Goal: Task Accomplishment & Management: Use online tool/utility

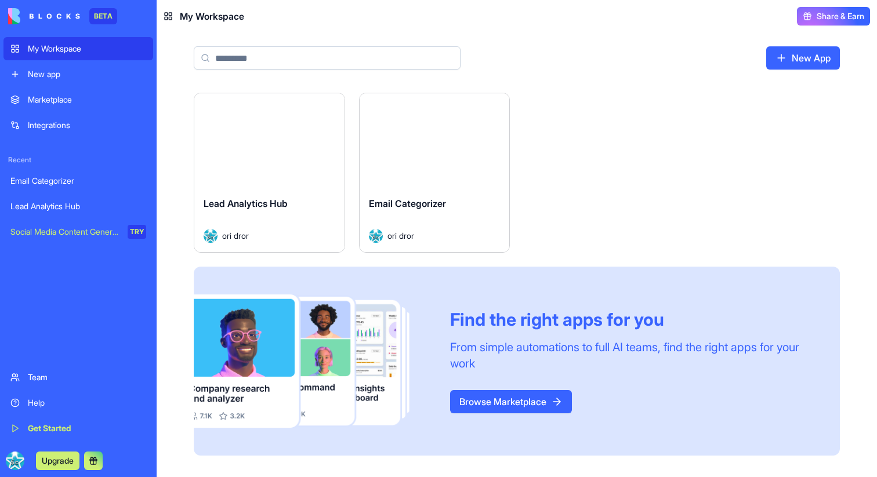
click at [299, 186] on div "Launch" at bounding box center [269, 140] width 150 height 94
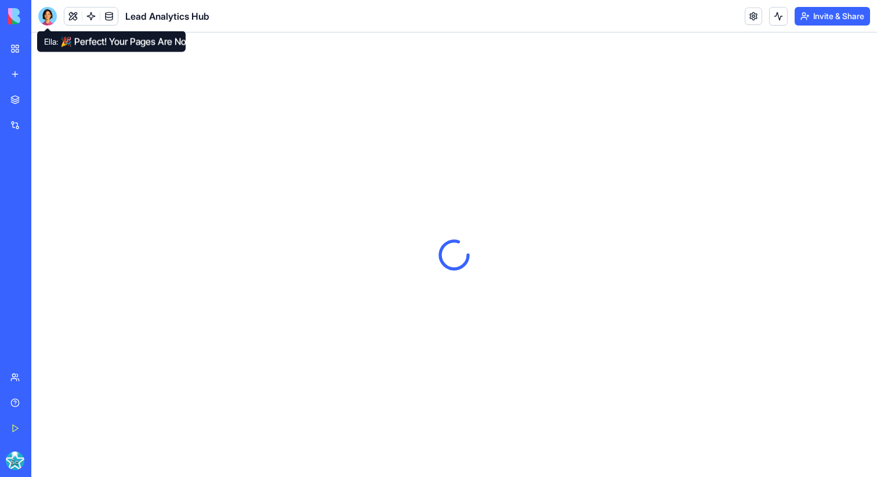
click at [51, 19] on div at bounding box center [47, 16] width 19 height 19
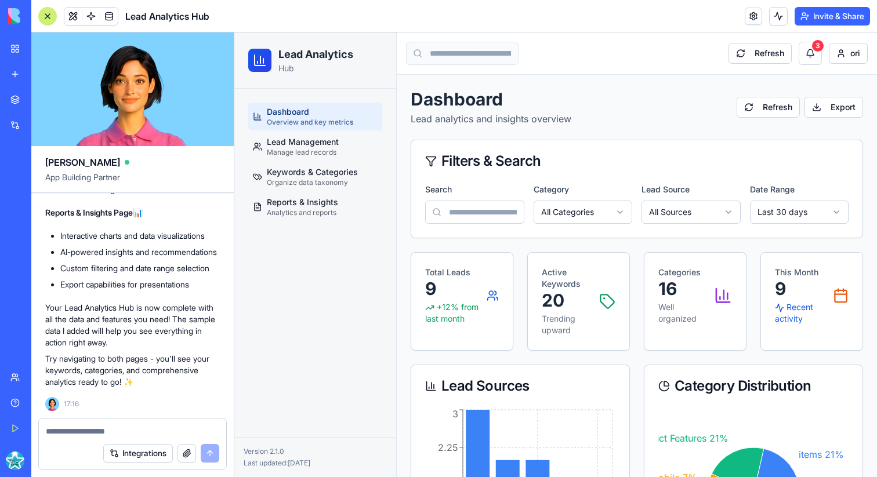
scroll to position [2836, 0]
click at [98, 430] on textarea at bounding box center [132, 432] width 173 height 12
click at [146, 426] on textarea at bounding box center [132, 432] width 173 height 12
type textarea "**********"
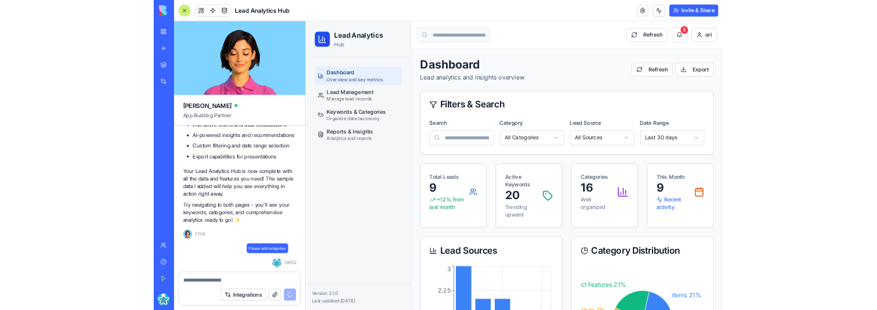
scroll to position [2936, 0]
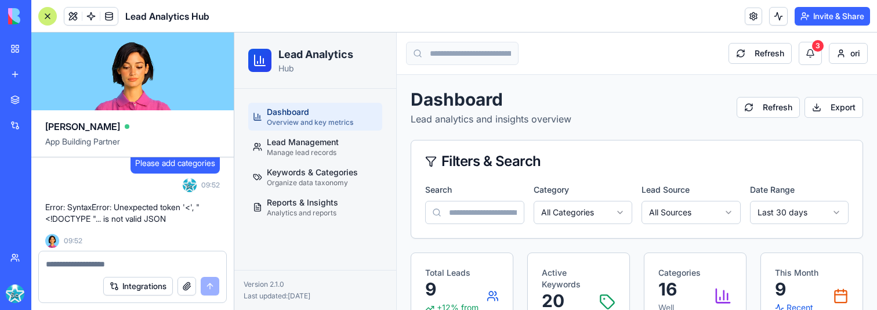
click at [153, 263] on textarea at bounding box center [132, 264] width 173 height 12
paste textarea "**********"
type textarea "**********"
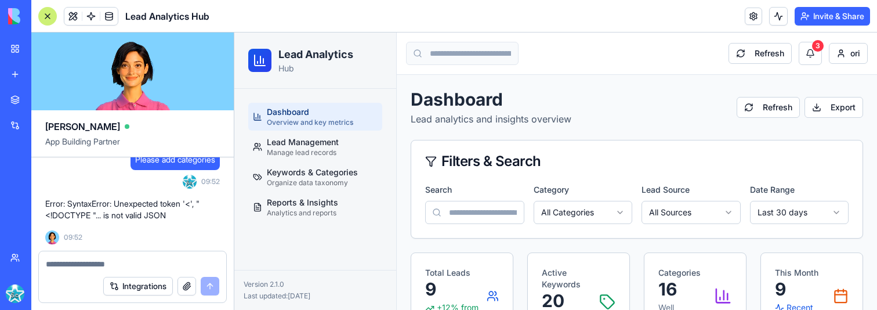
click at [135, 160] on span "Please add categories" at bounding box center [175, 160] width 80 height 12
drag, startPoint x: 133, startPoint y: 160, endPoint x: 201, endPoint y: 240, distance: 104.5
click at [153, 165] on span "Please add categories" at bounding box center [175, 160] width 80 height 12
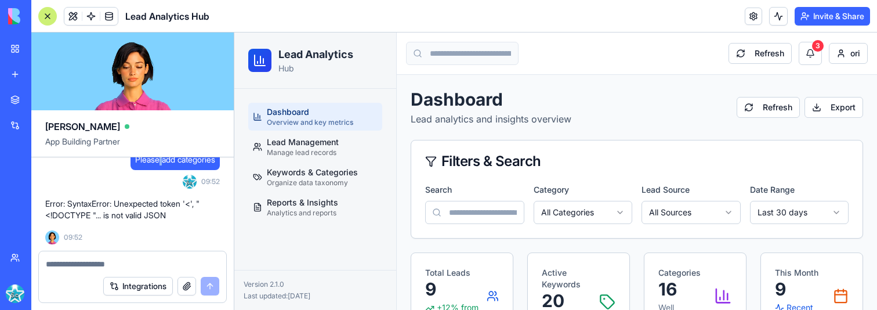
click at [153, 165] on span "Please add categories" at bounding box center [175, 160] width 80 height 12
click at [147, 165] on span "Please add categories" at bounding box center [175, 160] width 80 height 12
drag, startPoint x: 147, startPoint y: 192, endPoint x: 191, endPoint y: 192, distance: 44.7
click at [191, 165] on span "Please add categories" at bounding box center [175, 160] width 80 height 12
copy span "Please add categories"
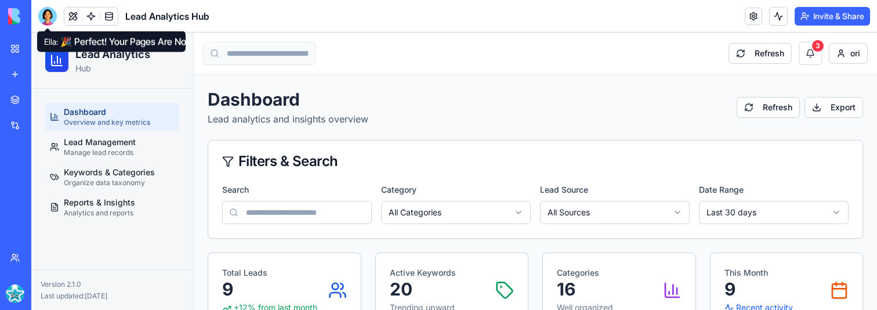
click at [48, 3] on header "Lead Analytics Hub Invite & Share" at bounding box center [454, 16] width 846 height 32
click at [48, 15] on div at bounding box center [47, 16] width 19 height 19
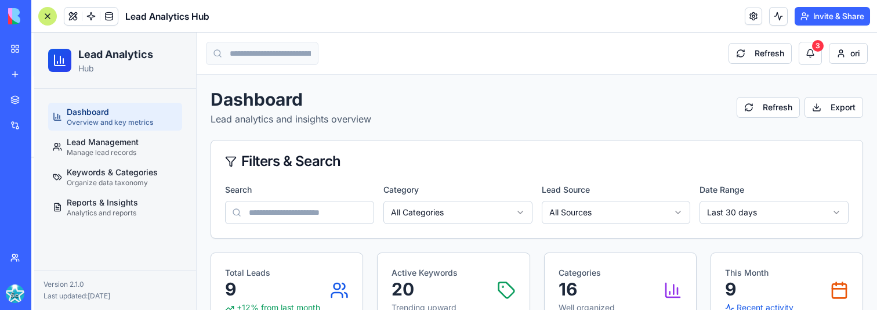
scroll to position [2967, 0]
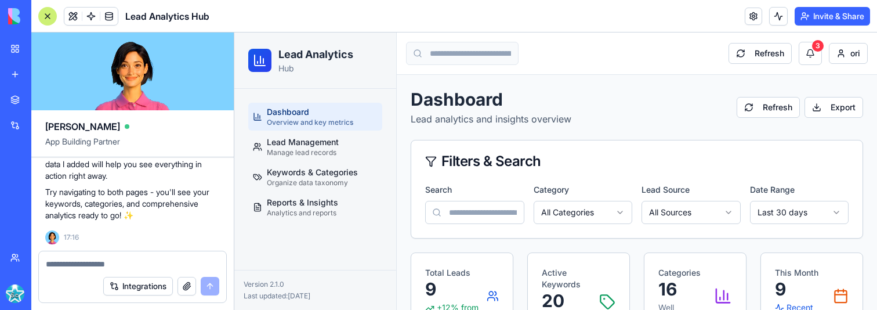
click at [67, 268] on textarea at bounding box center [132, 264] width 173 height 12
paste textarea "**********"
type textarea "**********"
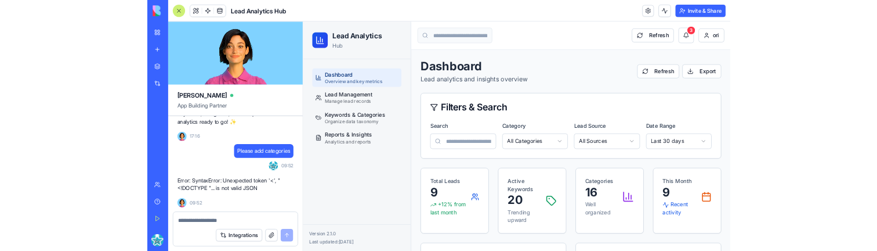
scroll to position [3016, 0]
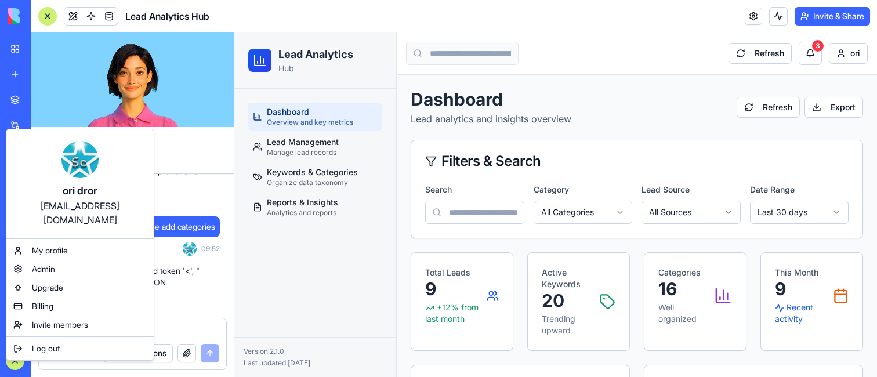
click at [12, 309] on html "BETA My Workspace New app Marketplace Integrations Recent Email Categorizer Lea…" at bounding box center [438, 188] width 877 height 377
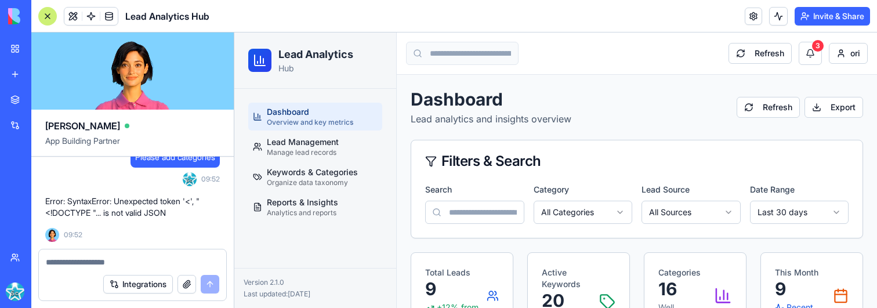
scroll to position [3068, 0]
click at [136, 157] on span "Please add categories" at bounding box center [175, 157] width 80 height 12
drag, startPoint x: 136, startPoint y: 157, endPoint x: 215, endPoint y: 202, distance: 91.5
click at [215, 168] on div "Please add categories" at bounding box center [175, 157] width 89 height 21
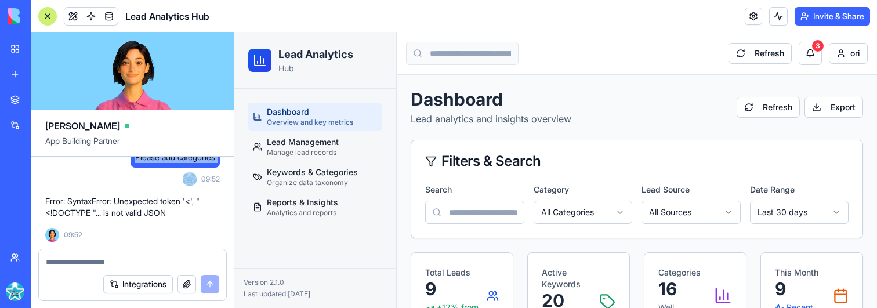
copy span "Please add categories"
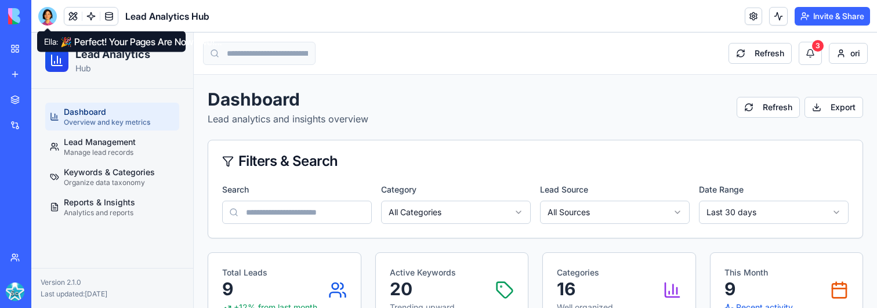
click at [49, 14] on div at bounding box center [47, 16] width 19 height 19
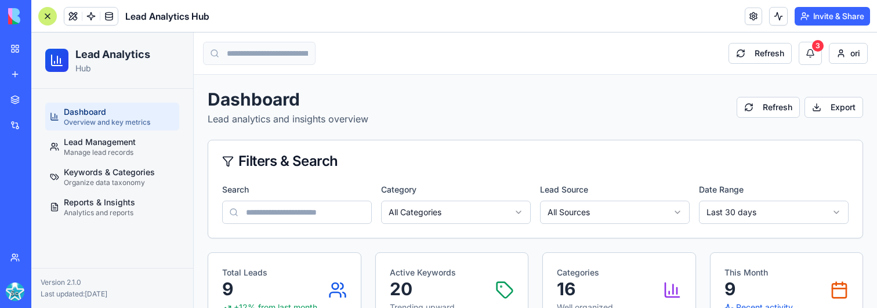
scroll to position [2968, 0]
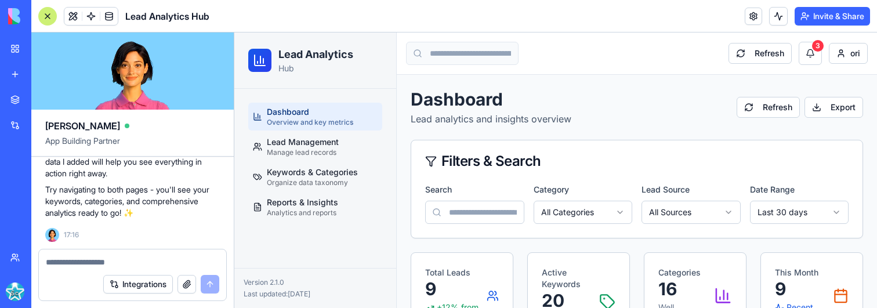
click at [101, 259] on textarea at bounding box center [132, 262] width 173 height 12
paste textarea "**********"
type textarea "**********"
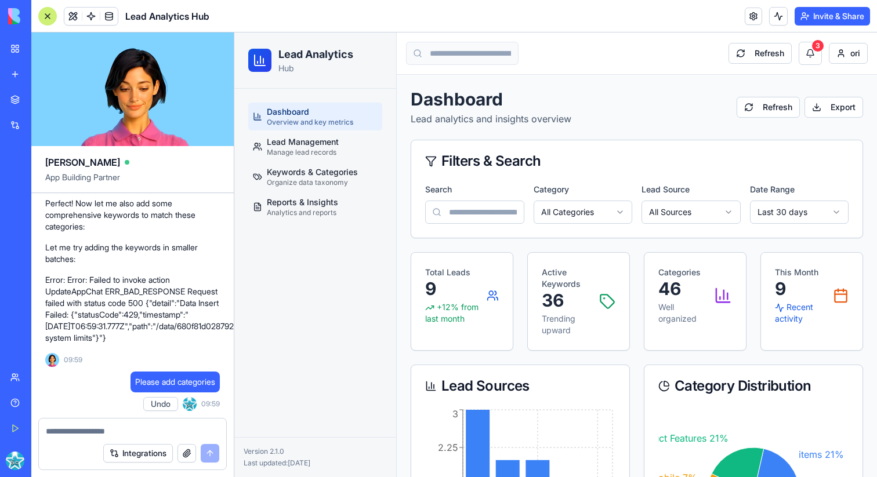
scroll to position [3080, 0]
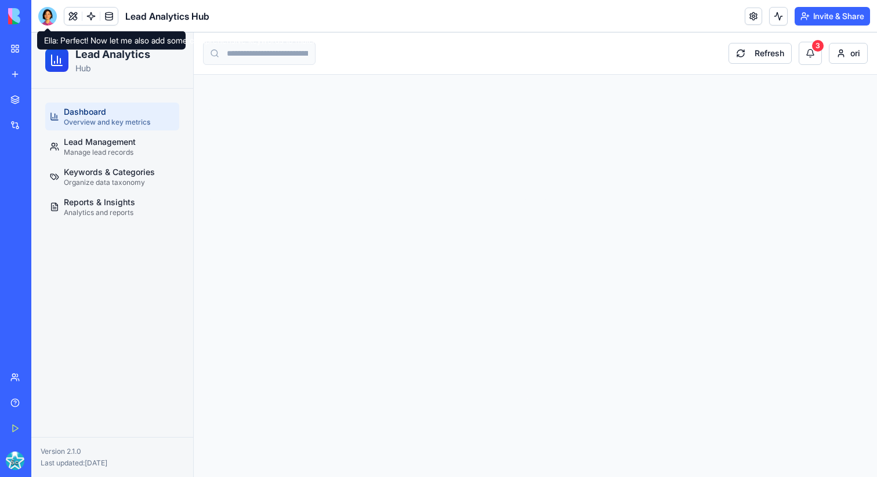
click at [51, 17] on div at bounding box center [47, 16] width 19 height 19
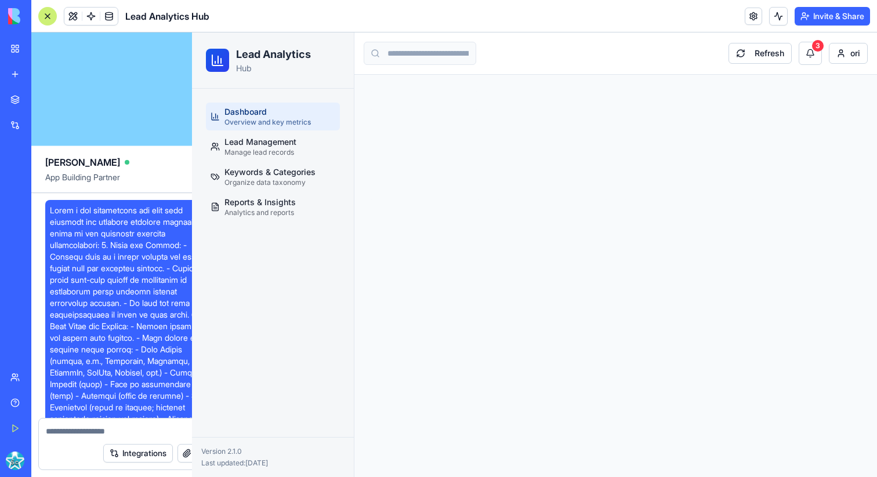
scroll to position [2980, 0]
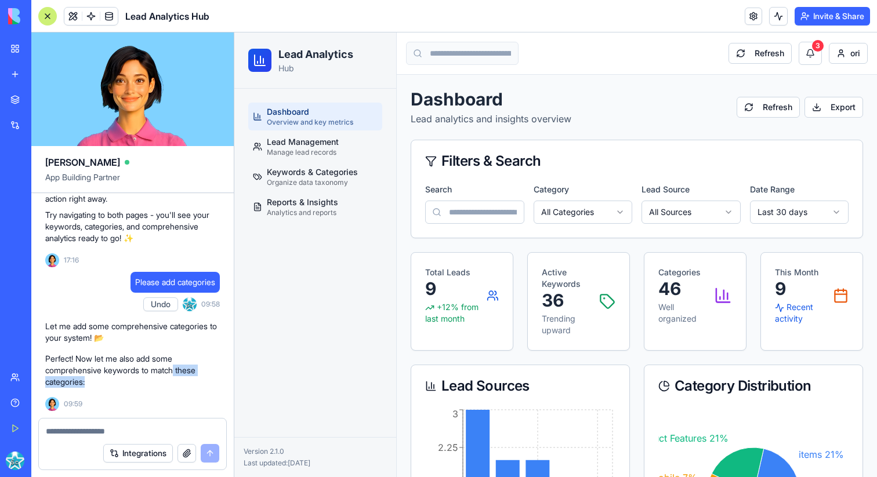
drag, startPoint x: 92, startPoint y: 386, endPoint x: 178, endPoint y: 366, distance: 88.1
click at [178, 366] on p "Perfect! Now let me also add some comprehensive keywords to match these categor…" at bounding box center [132, 370] width 175 height 35
click at [141, 284] on span "Please add categories" at bounding box center [175, 283] width 80 height 12
drag, startPoint x: 141, startPoint y: 284, endPoint x: 218, endPoint y: 284, distance: 77.2
click at [218, 284] on div "Please add categories" at bounding box center [175, 282] width 89 height 21
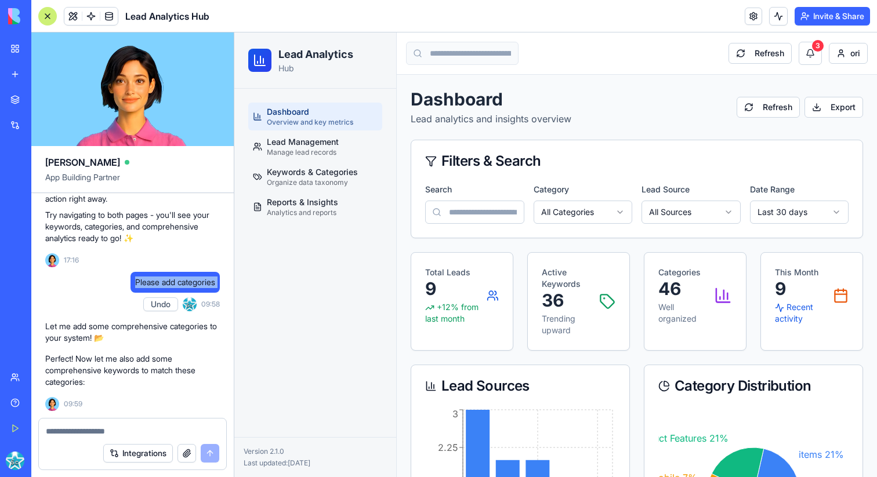
copy span "Please add categories"
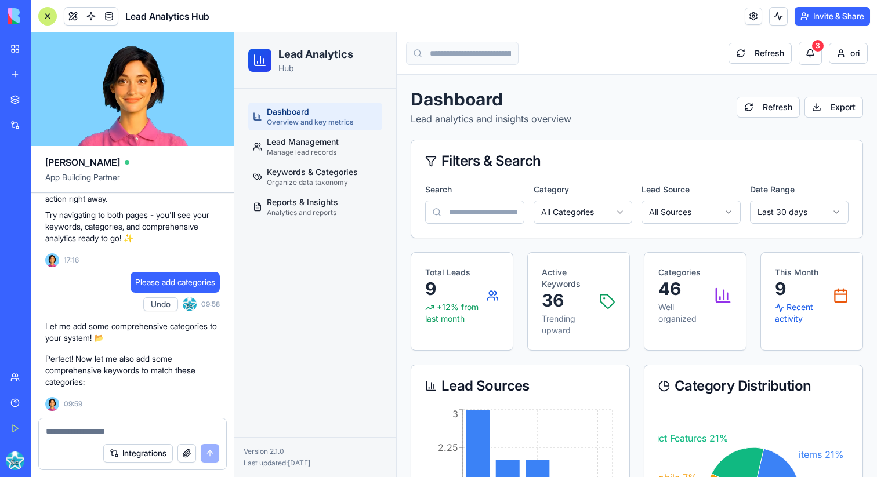
click at [96, 436] on textarea at bounding box center [132, 432] width 173 height 12
click at [96, 429] on textarea at bounding box center [132, 432] width 173 height 12
paste textarea "**********"
type textarea "**********"
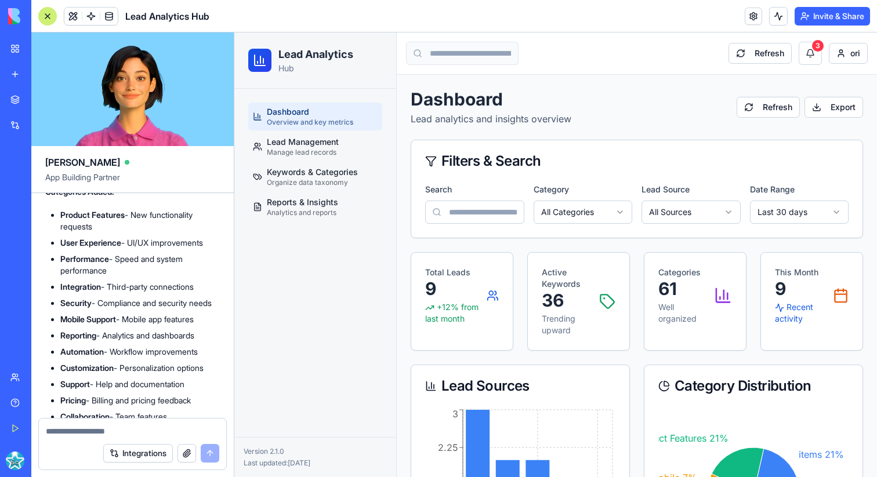
scroll to position [3190, 0]
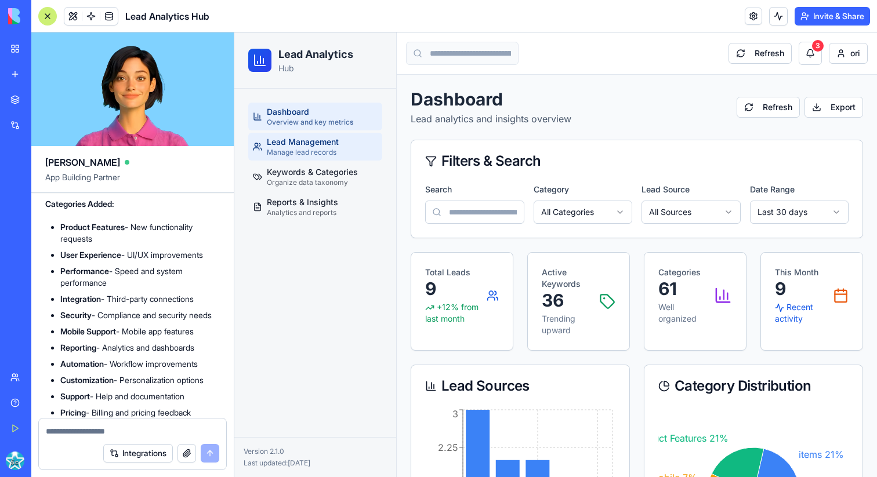
click at [317, 151] on span "Manage lead records" at bounding box center [302, 152] width 70 height 9
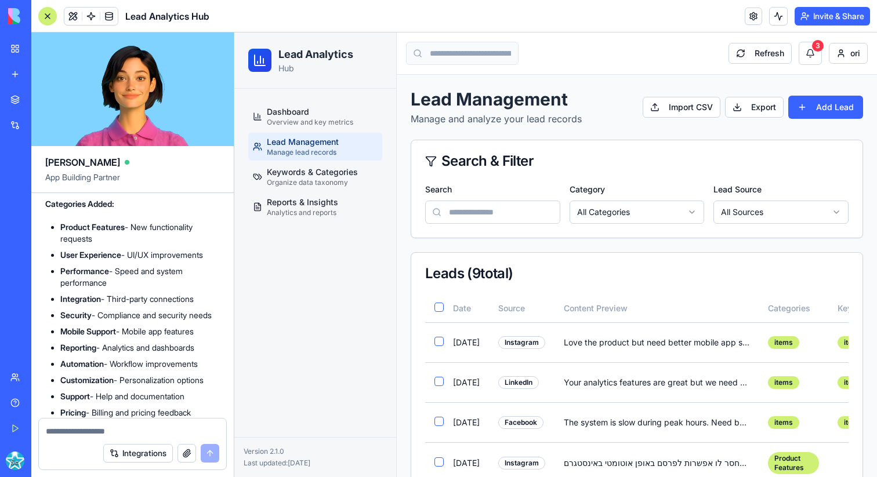
click at [596, 212] on html "Lead Analytics Hub Dashboard Overview and key metrics Lead Management Manage le…" at bounding box center [555, 412] width 643 height 761
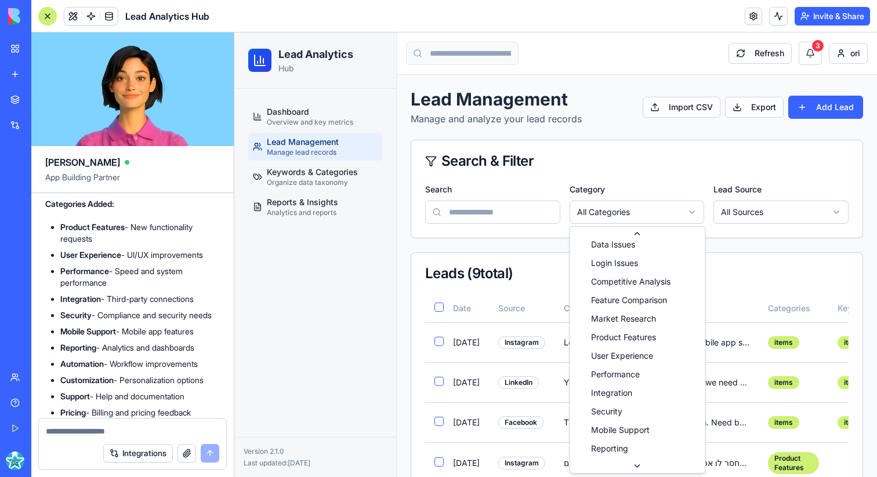
scroll to position [923, 0]
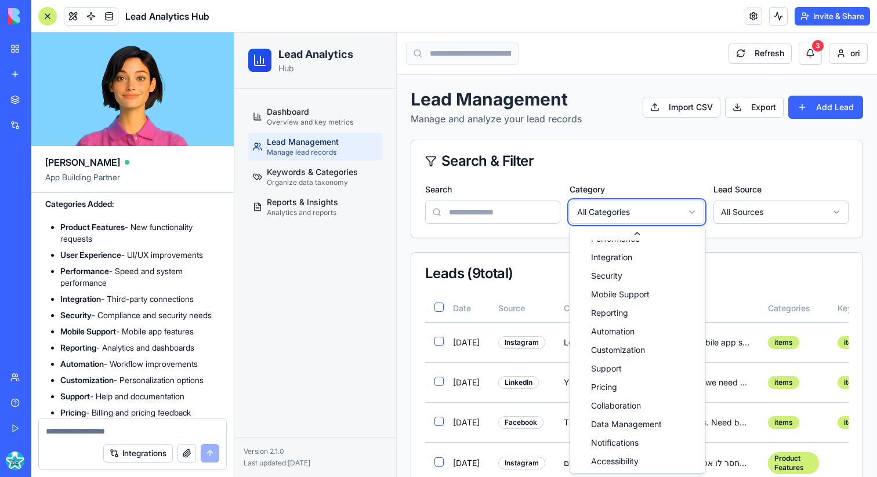
click at [623, 216] on html "Lead Analytics Hub Dashboard Overview and key metrics Lead Management Manage le…" at bounding box center [555, 412] width 643 height 761
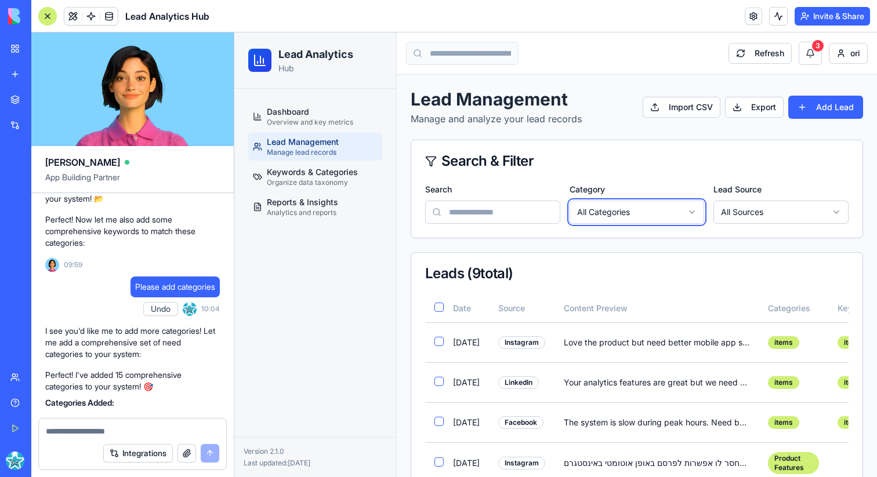
scroll to position [2933, 0]
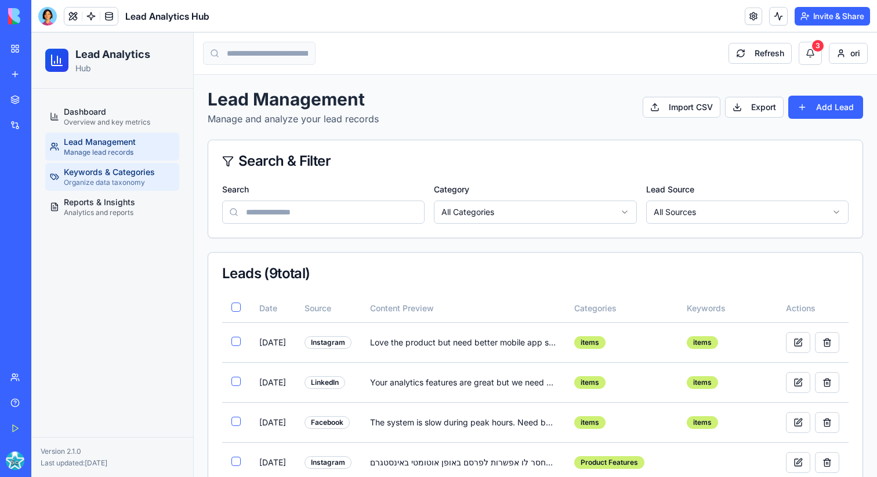
click at [154, 170] on link "Keywords & Categories Organize data taxonomy" at bounding box center [112, 177] width 134 height 28
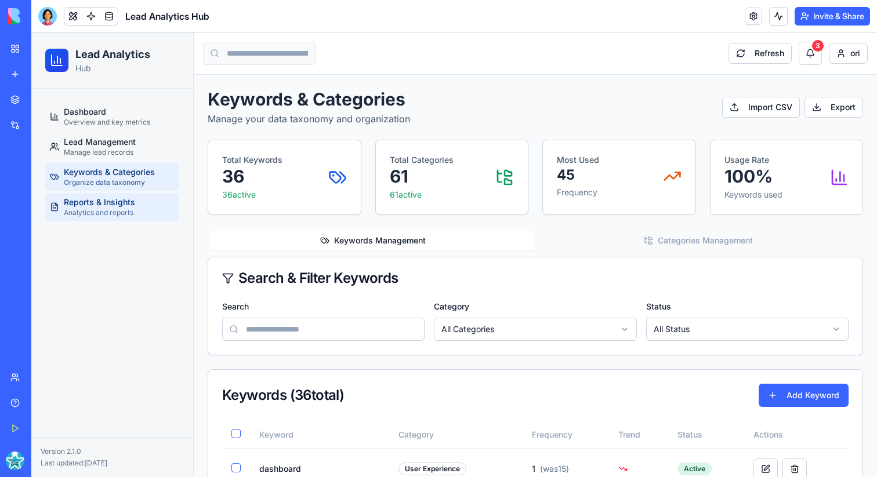
click at [142, 211] on link "Reports & Insights Analytics and reports" at bounding box center [112, 207] width 134 height 28
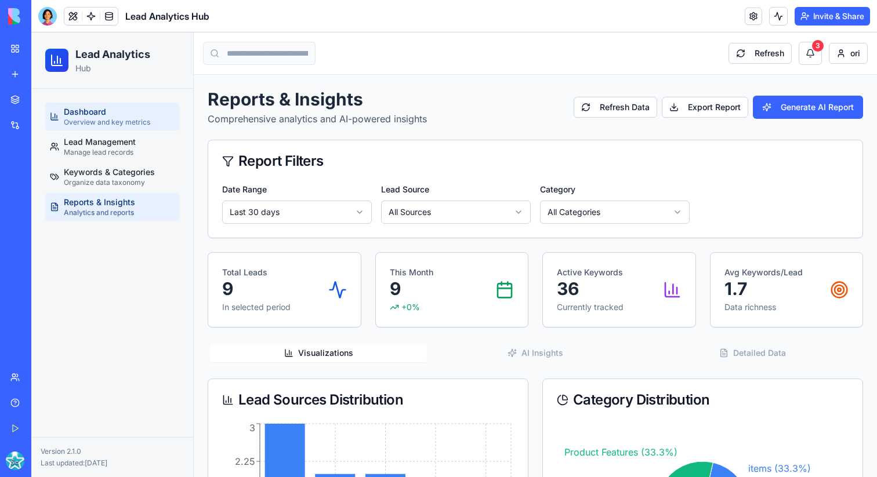
click at [142, 115] on div "Dashboard Overview and key metrics" at bounding box center [107, 116] width 86 height 21
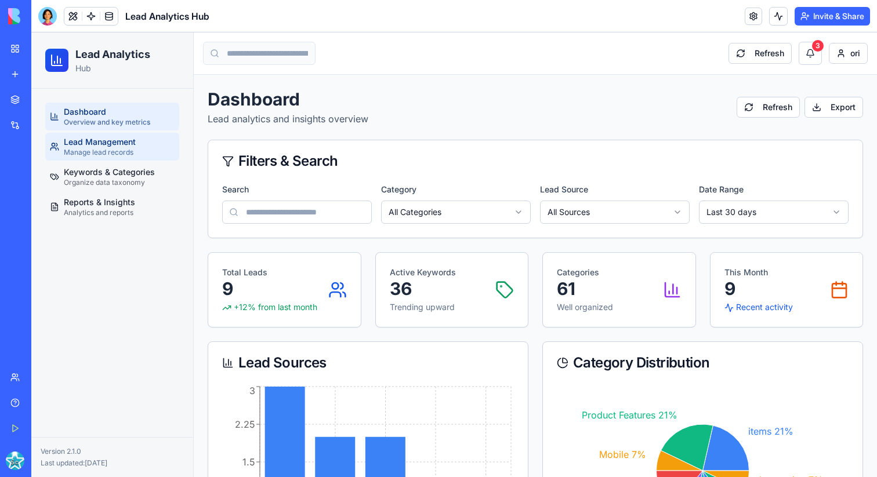
click at [140, 155] on link "Lead Management Manage lead records" at bounding box center [112, 147] width 134 height 28
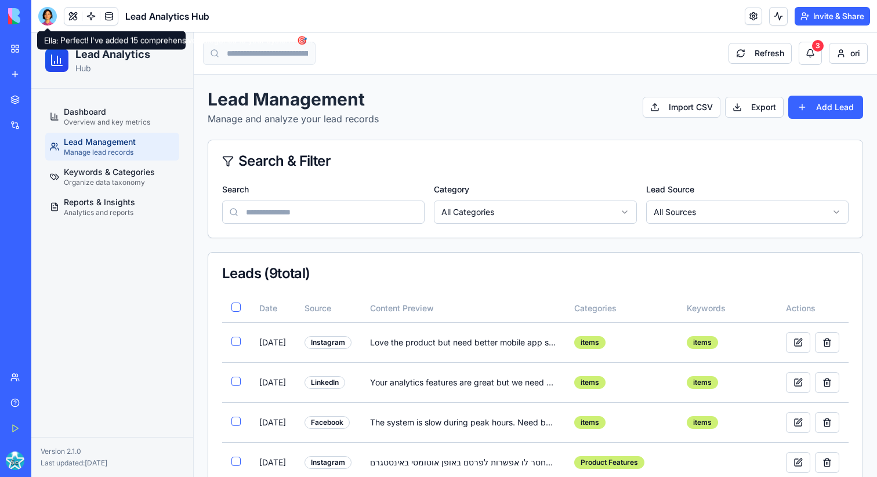
drag, startPoint x: 22, startPoint y: 0, endPoint x: 47, endPoint y: 8, distance: 26.2
click at [47, 8] on div at bounding box center [47, 16] width 19 height 19
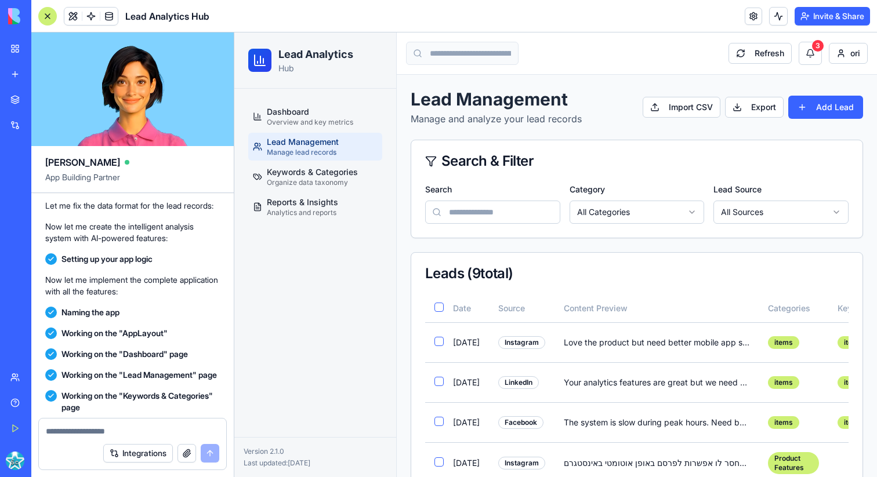
scroll to position [1605, 0]
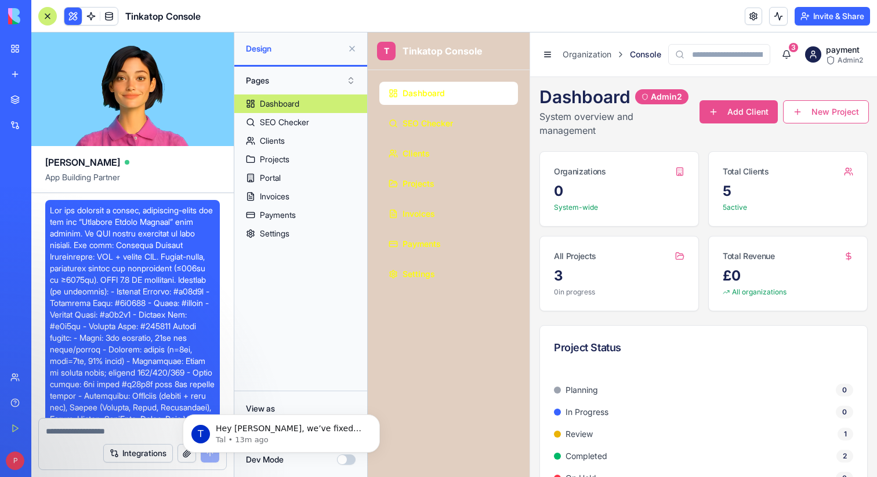
scroll to position [34745, 0]
